Goal: Transaction & Acquisition: Purchase product/service

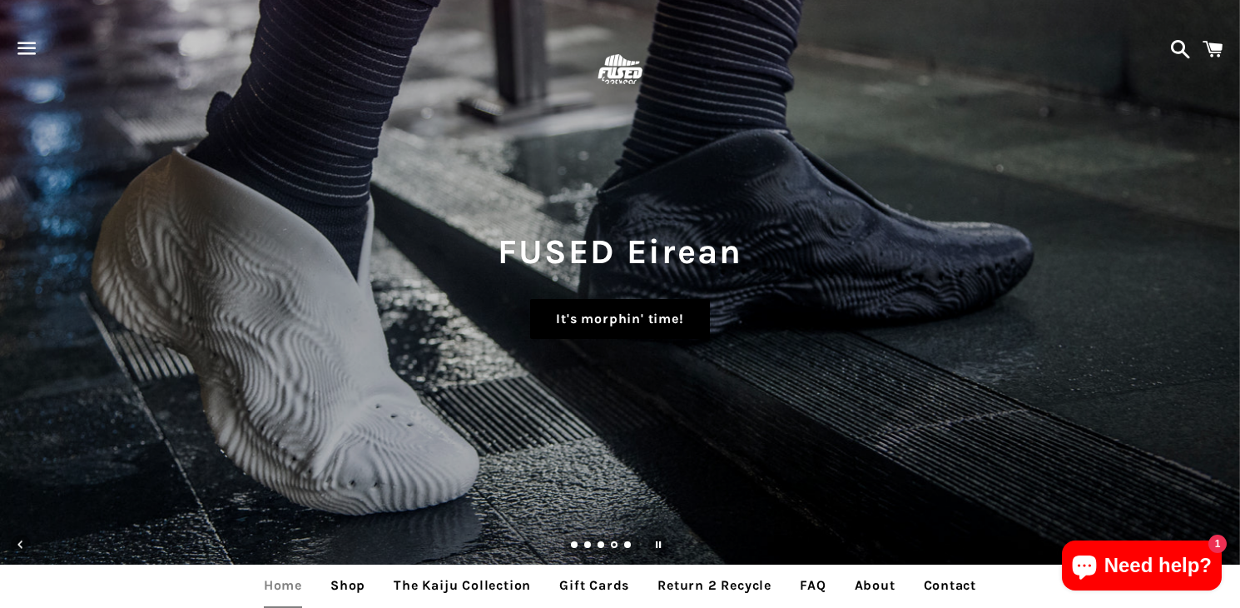
click at [617, 320] on link "It's morphin' time!" at bounding box center [619, 319] width 179 height 40
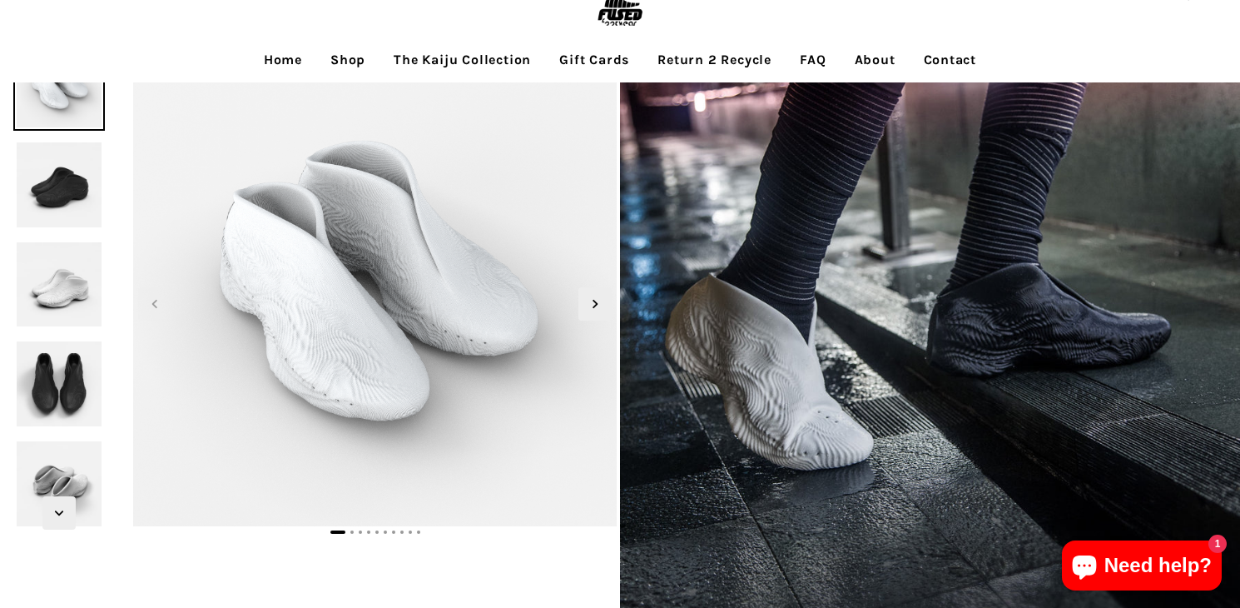
scroll to position [52, 0]
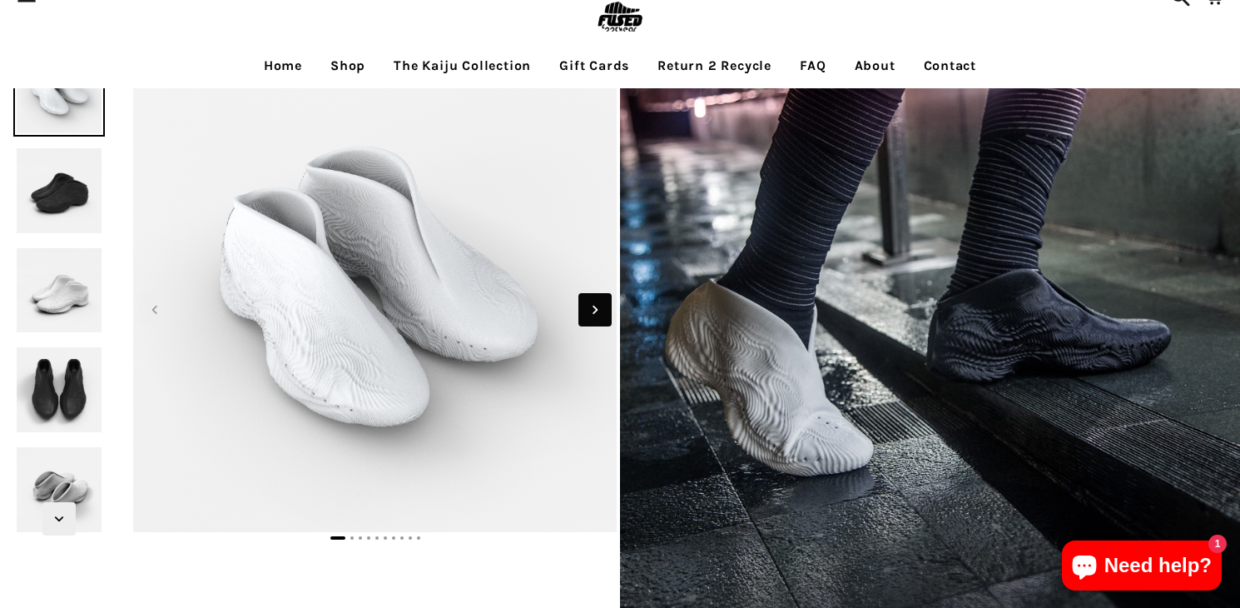
click at [592, 310] on icon "Next slide" at bounding box center [595, 309] width 18 height 18
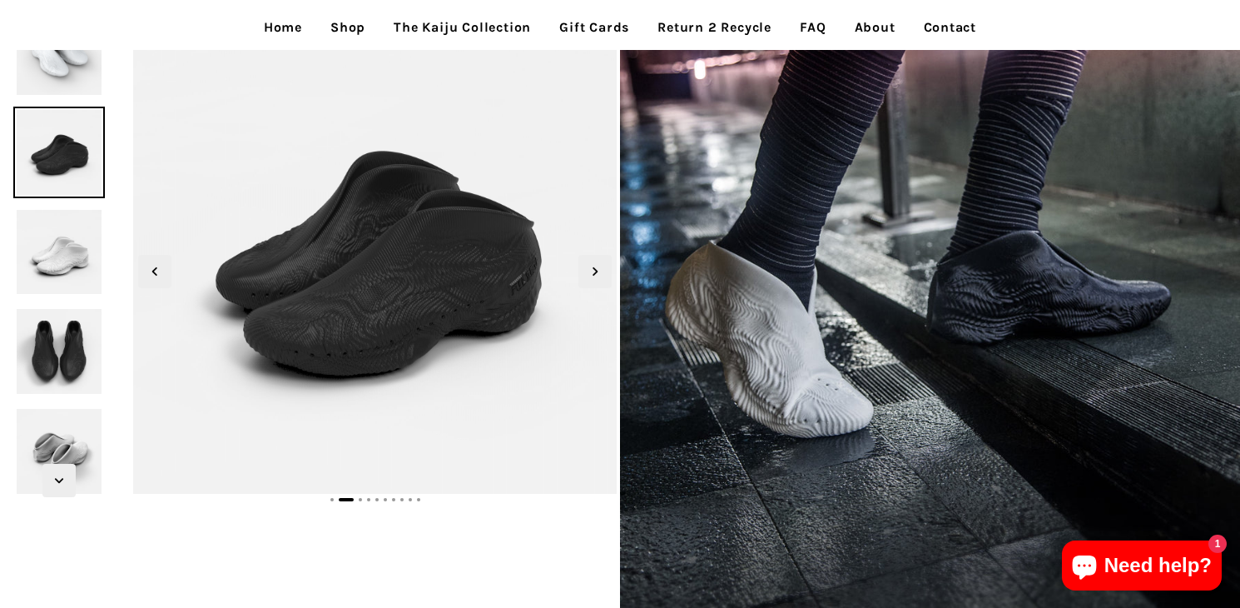
scroll to position [0, 0]
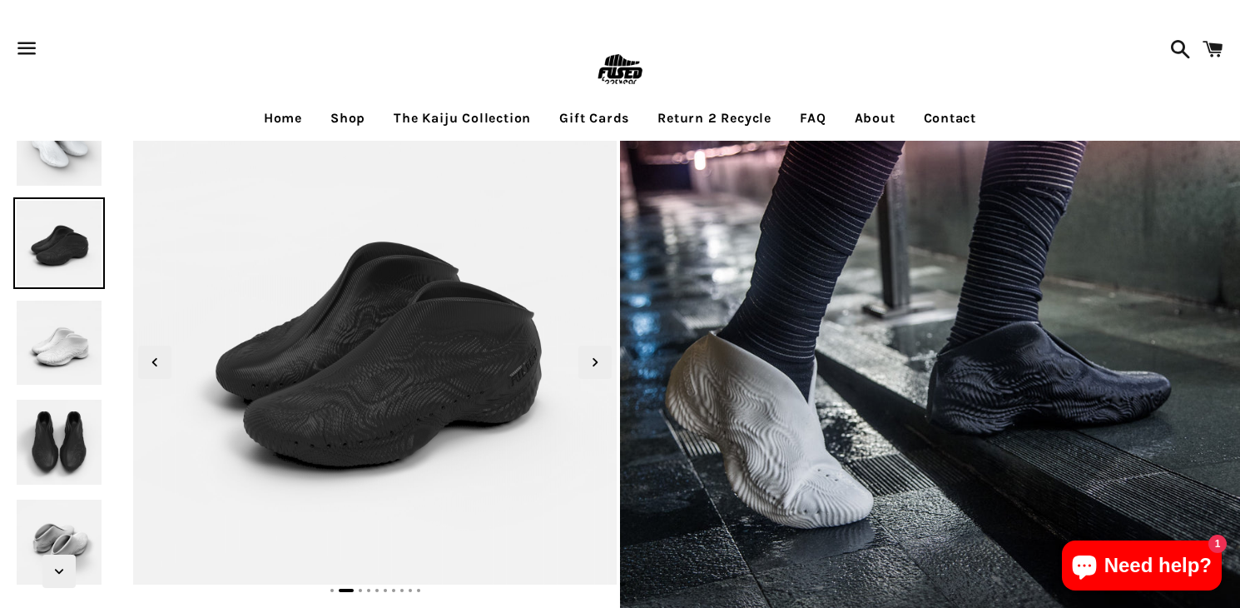
click at [341, 117] on link "Shop" at bounding box center [348, 118] width 60 height 42
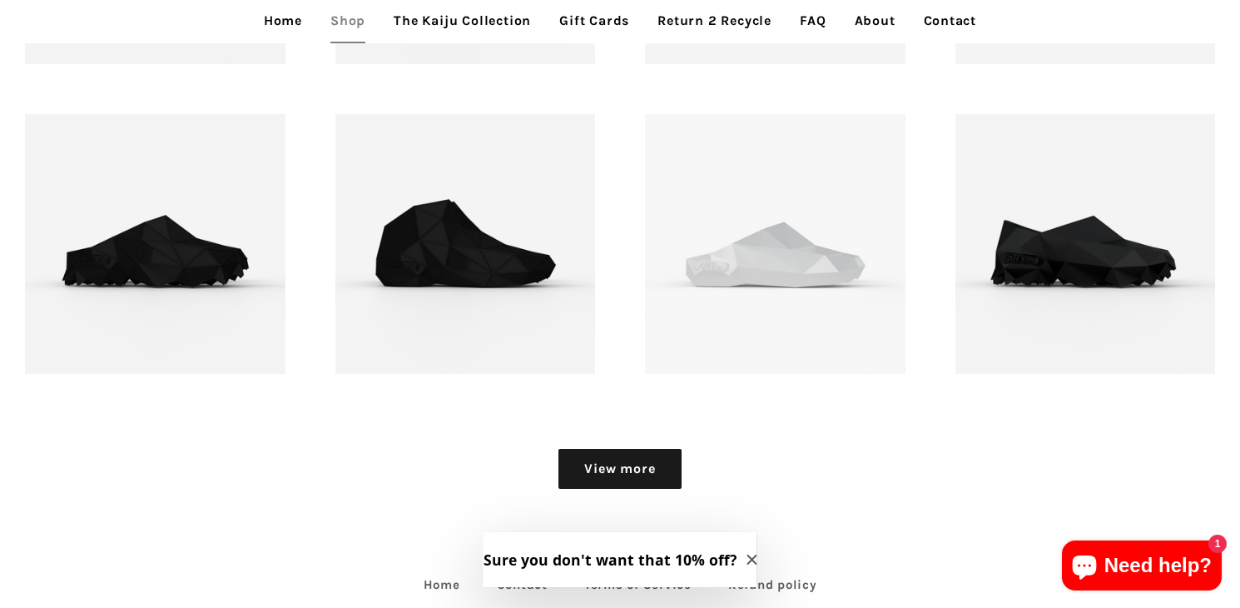
scroll to position [2120, 0]
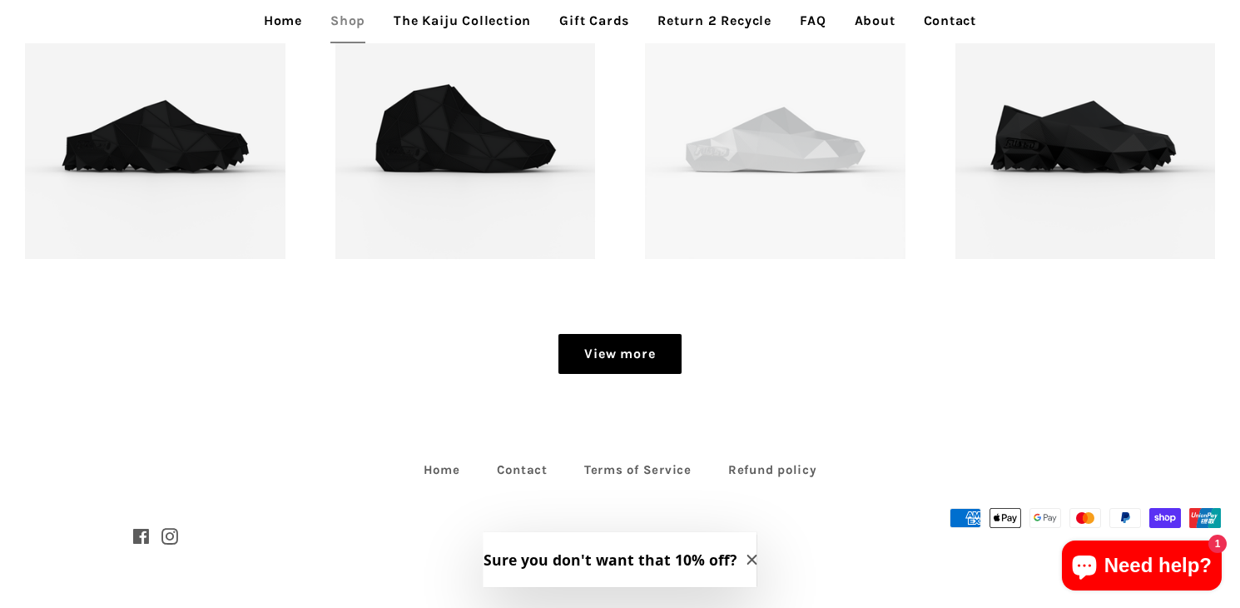
click at [622, 346] on link "View more" at bounding box center [619, 354] width 122 height 40
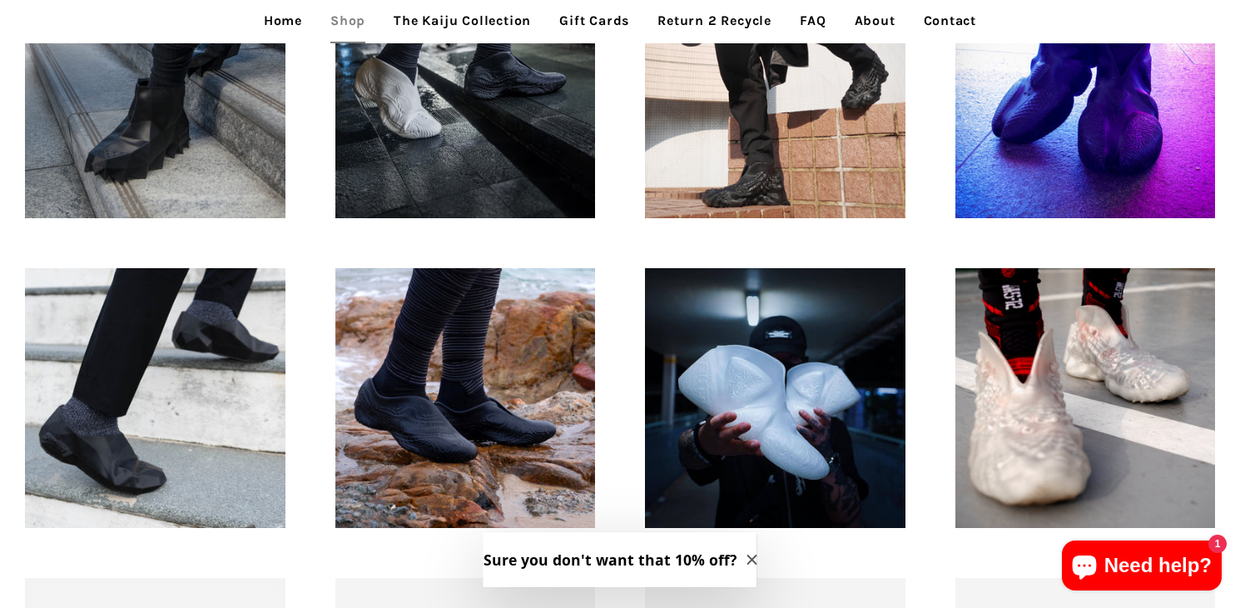
scroll to position [1224, 0]
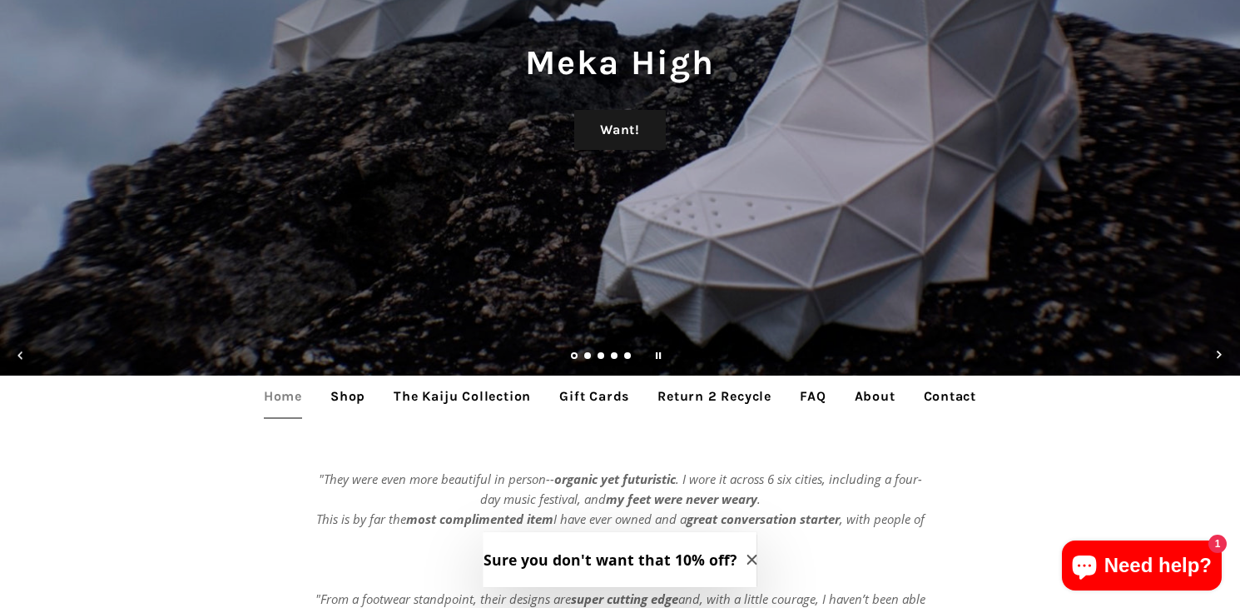
scroll to position [216, 0]
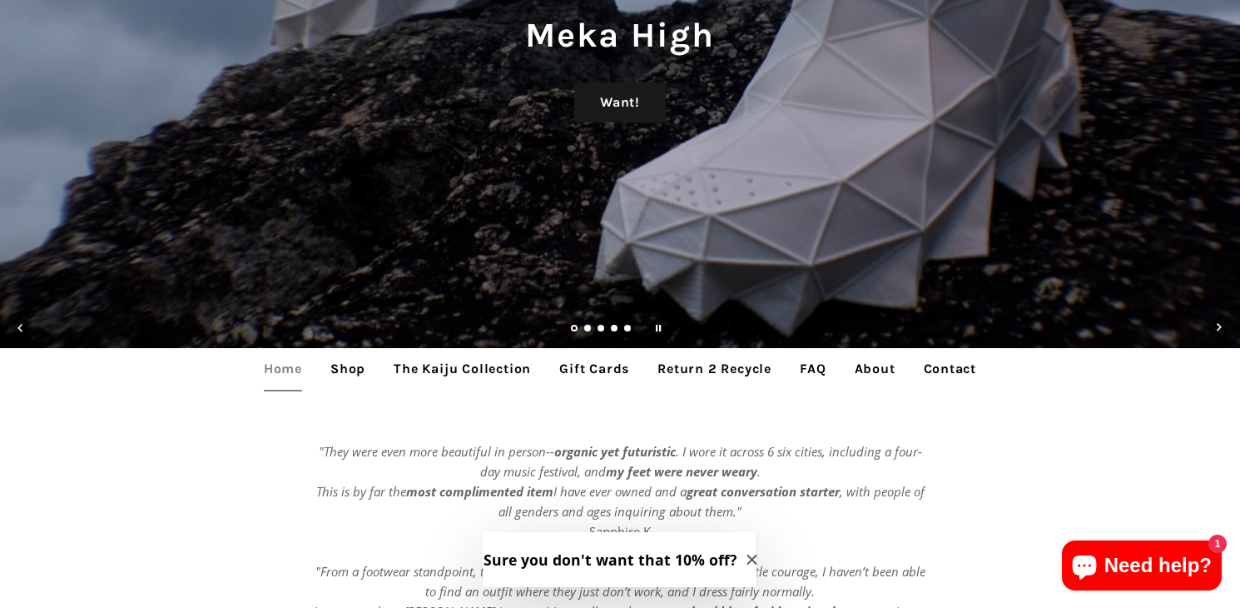
click at [345, 363] on link "Shop" at bounding box center [348, 369] width 60 height 42
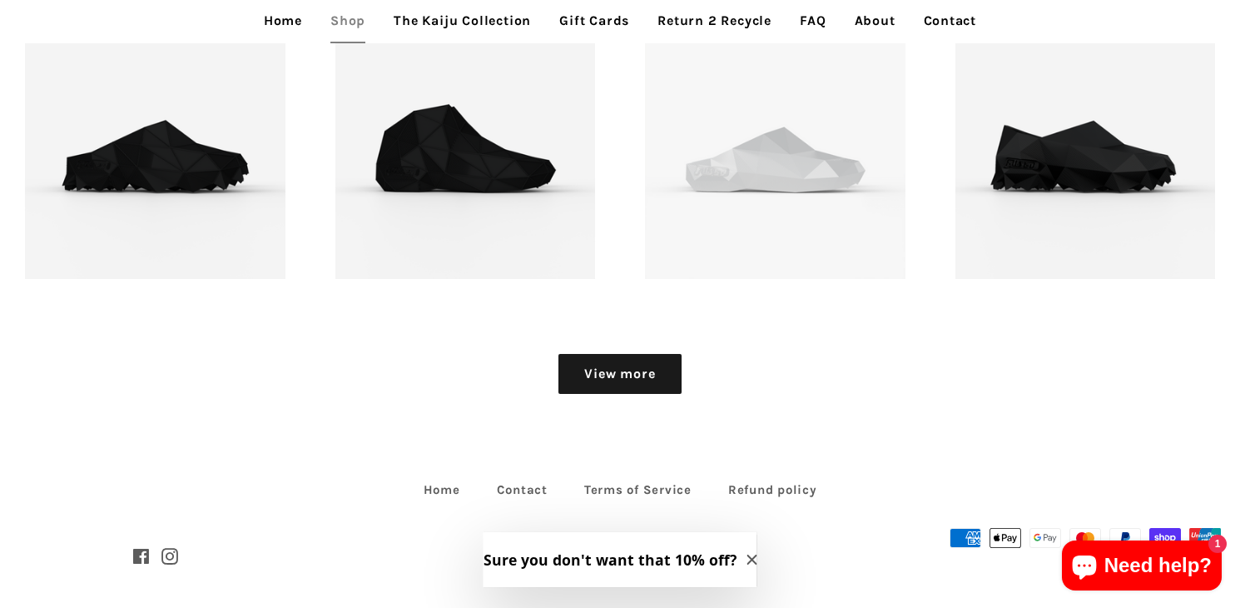
scroll to position [2120, 0]
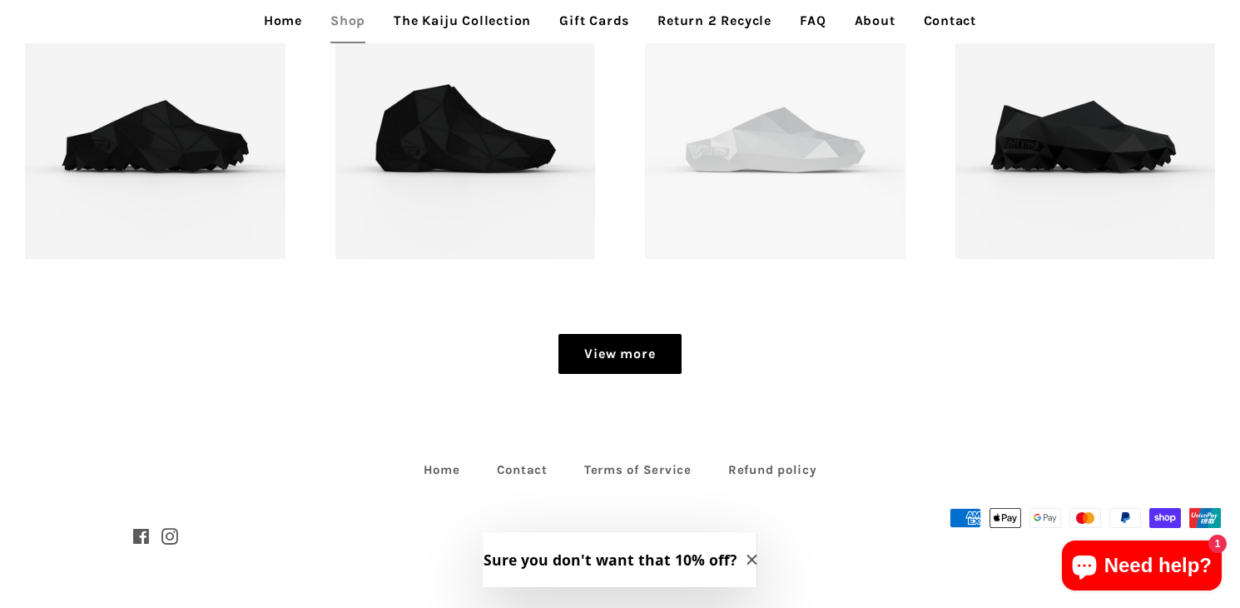
click at [597, 345] on link "View more" at bounding box center [619, 354] width 122 height 40
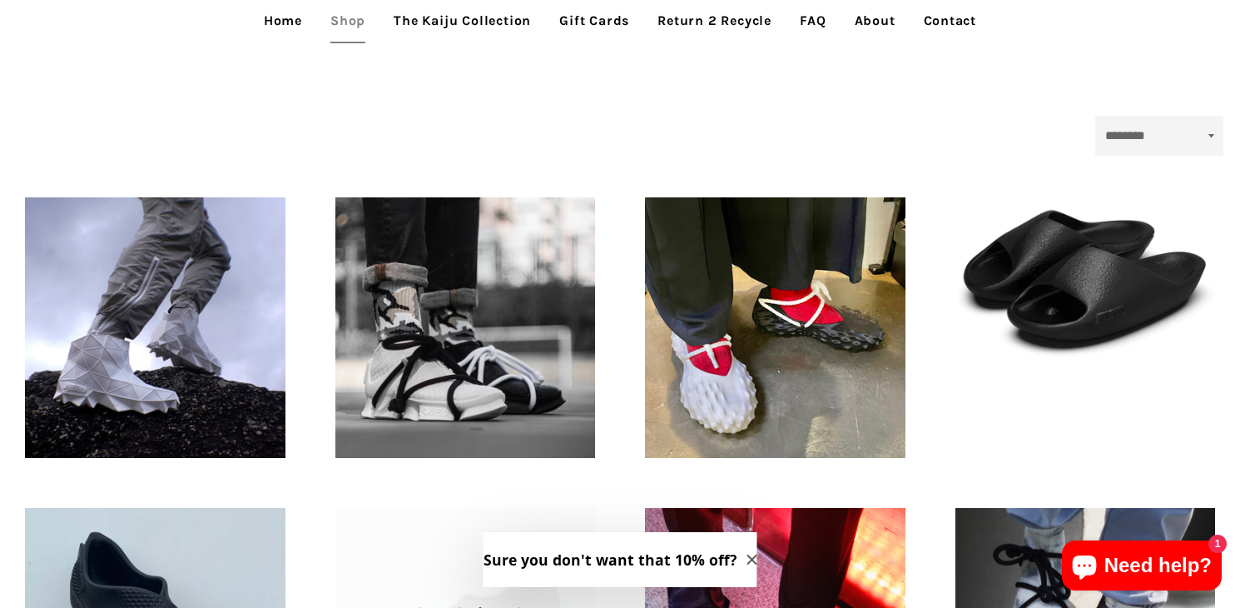
scroll to position [370, 0]
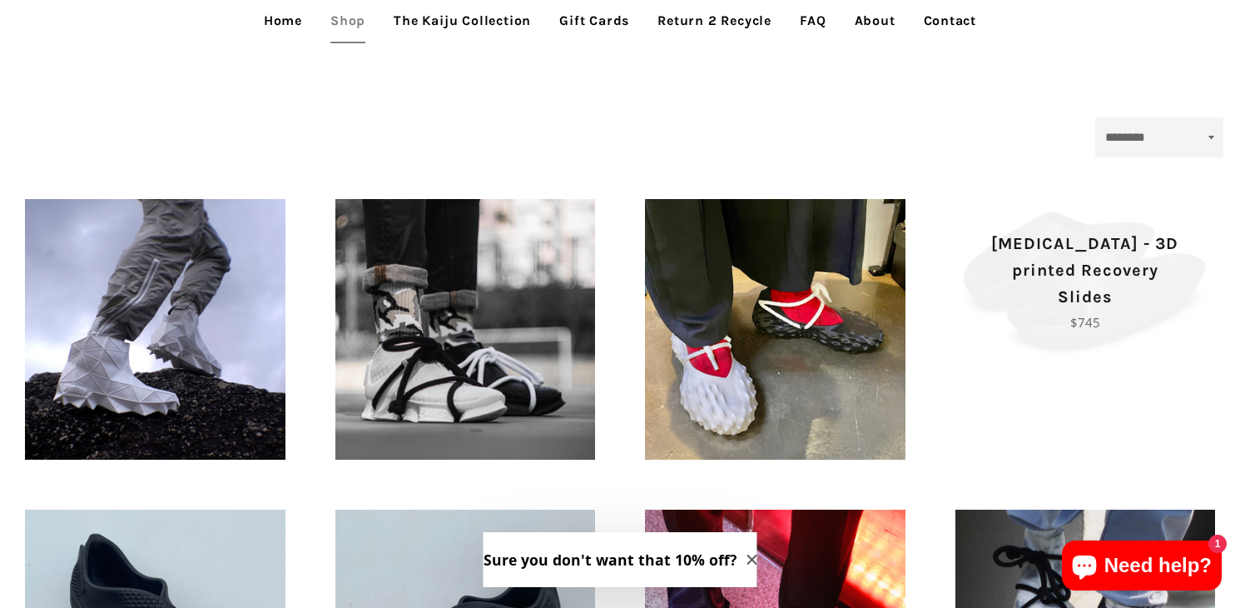
click at [1132, 288] on p "[MEDICAL_DATA] - 3D printed Recovery Slides" at bounding box center [1086, 271] width 202 height 80
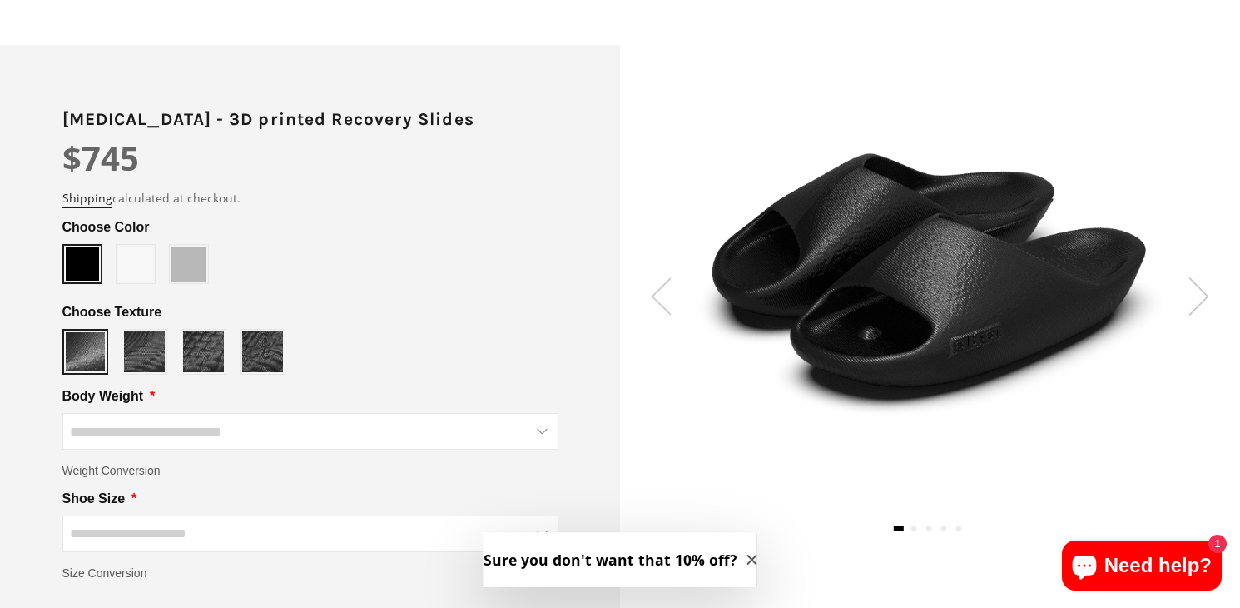
scroll to position [153, 0]
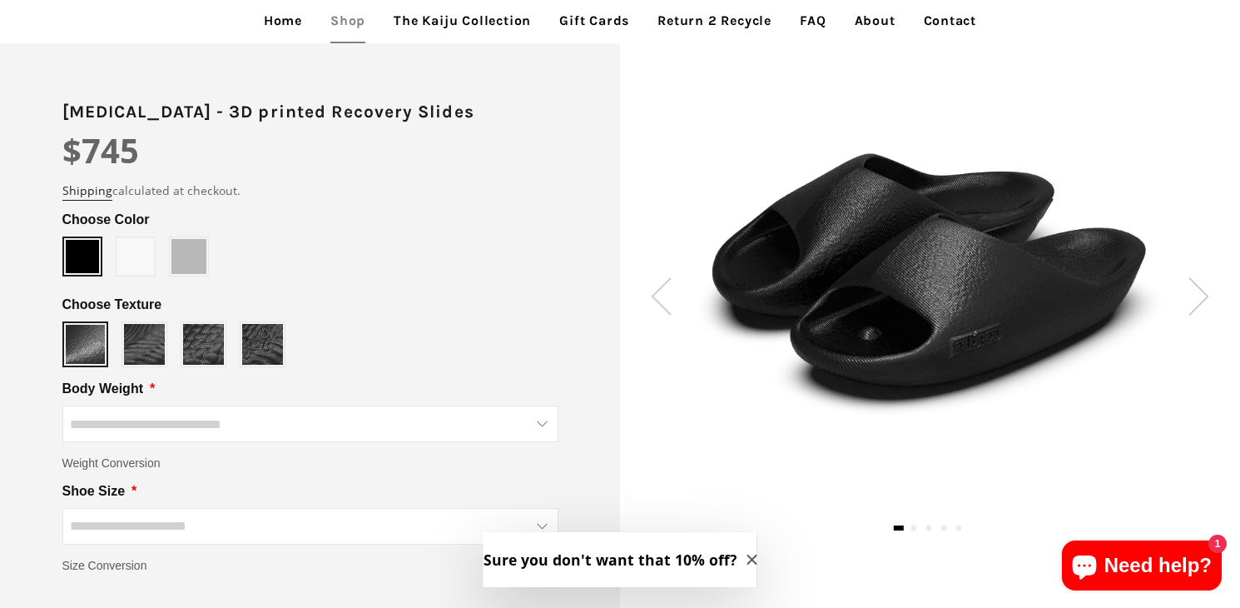
click at [1198, 306] on img at bounding box center [1199, 295] width 21 height 37
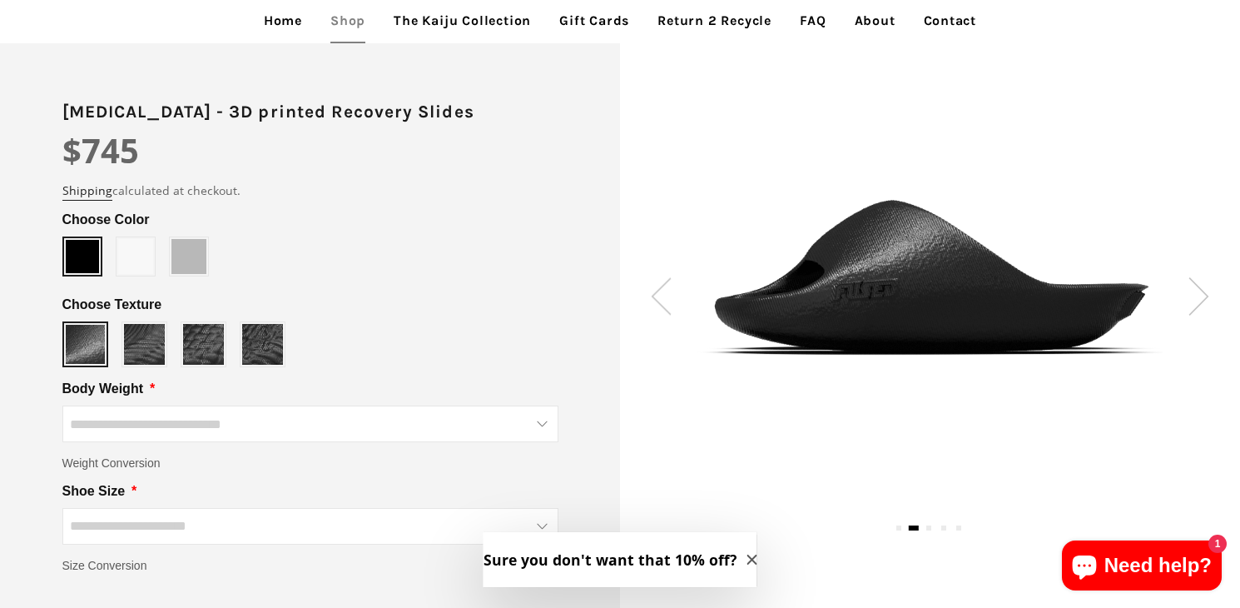
click at [1198, 306] on img at bounding box center [1199, 295] width 21 height 37
